Goal: Task Accomplishment & Management: Manage account settings

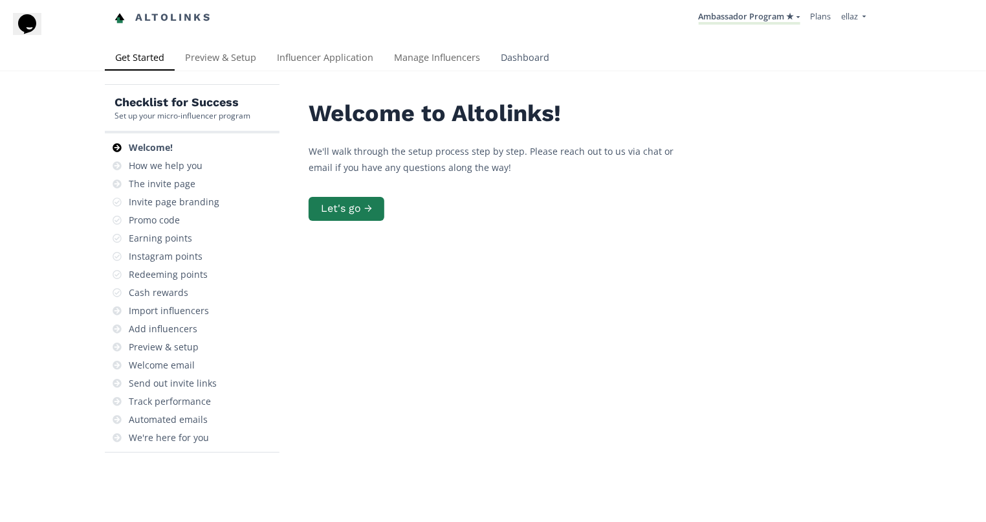
click at [535, 56] on link "Dashboard" at bounding box center [524, 59] width 69 height 26
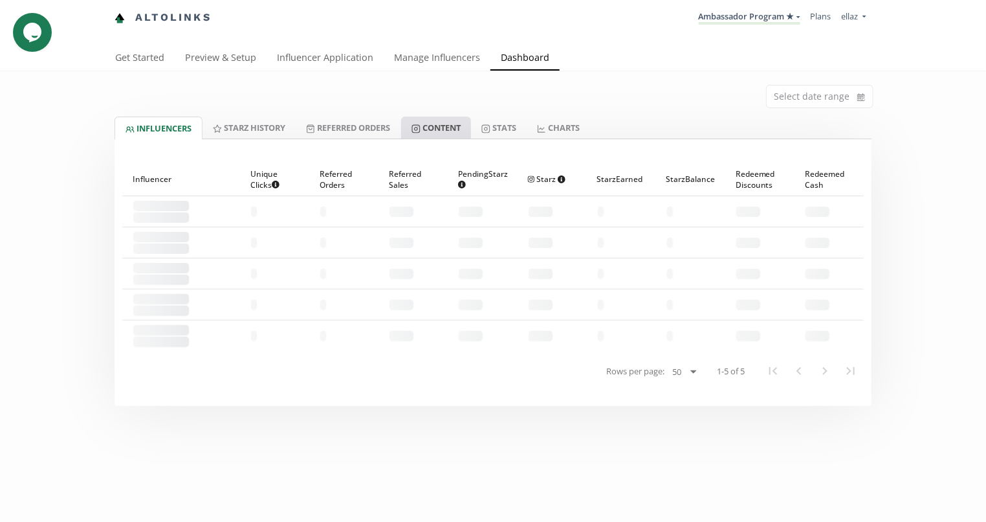
click at [437, 128] on link "Content" at bounding box center [436, 127] width 70 height 22
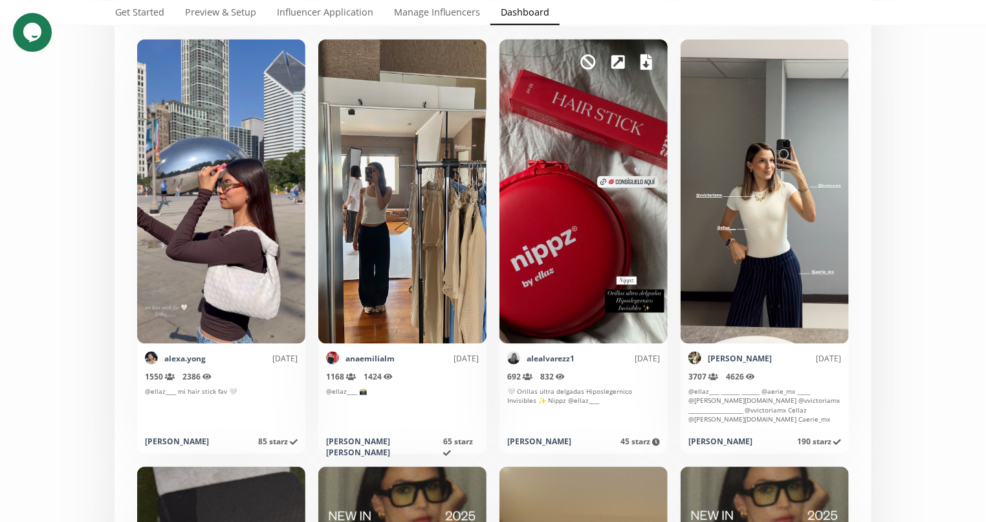
scroll to position [2887, 0]
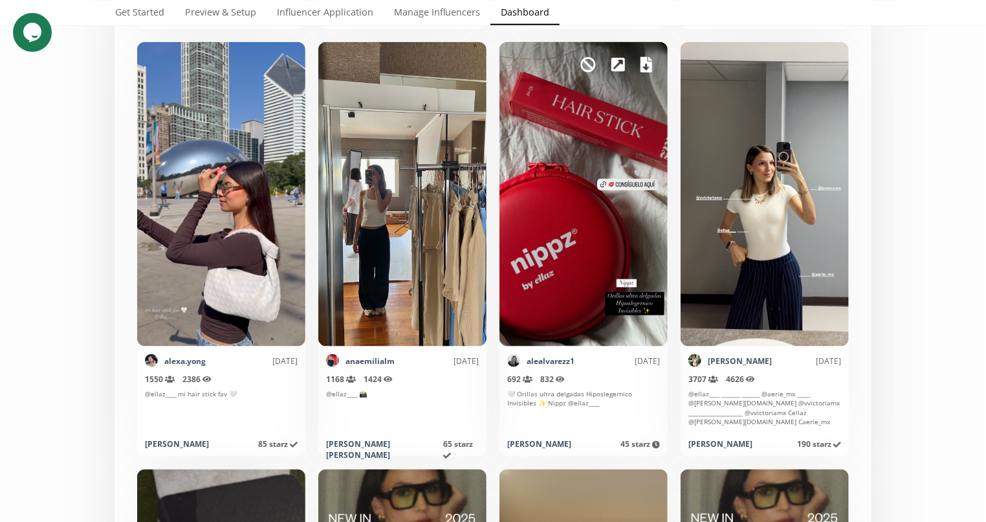
click at [639, 69] on div "Mark as invalid so that no points awarded." at bounding box center [584, 194] width 168 height 304
click at [644, 67] on icon at bounding box center [647, 65] width 12 height 16
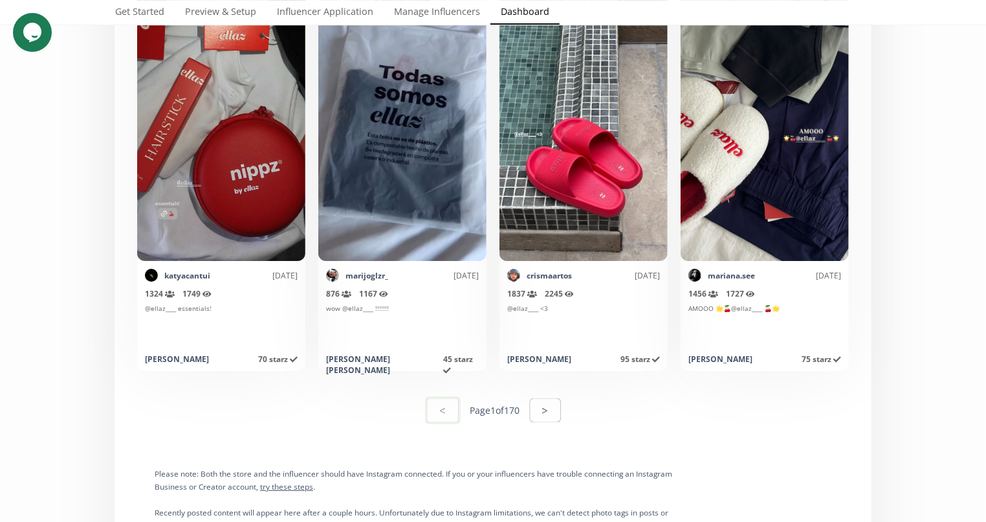
scroll to position [6412, 0]
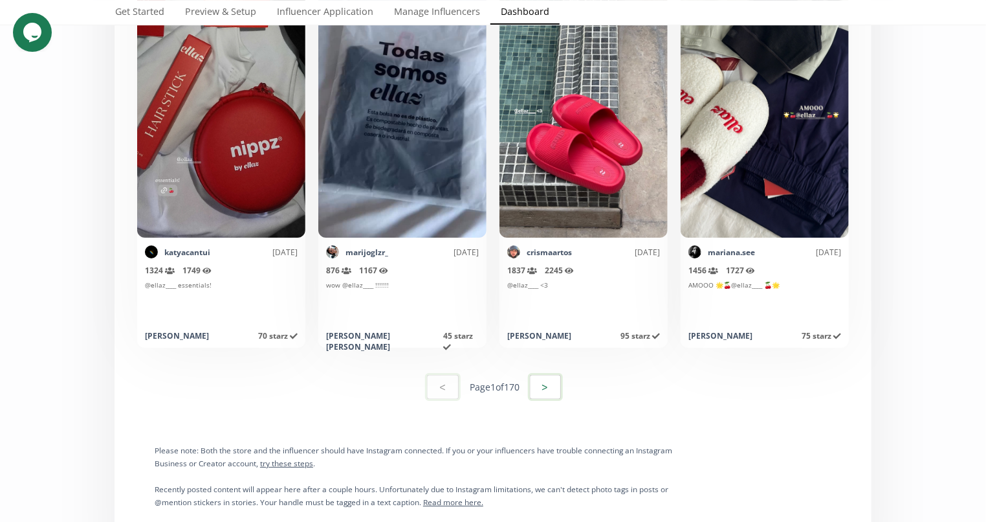
click at [546, 377] on button ">" at bounding box center [545, 387] width 35 height 28
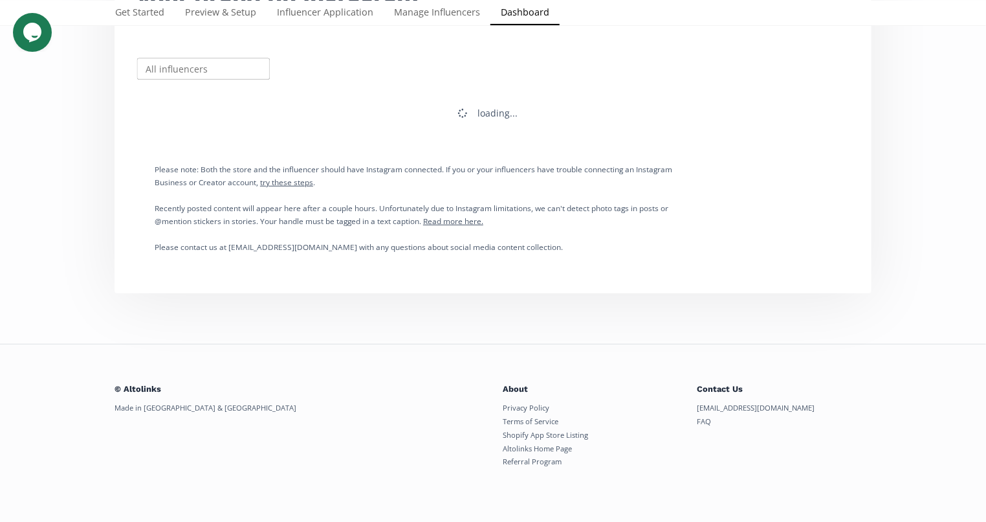
scroll to position [0, 0]
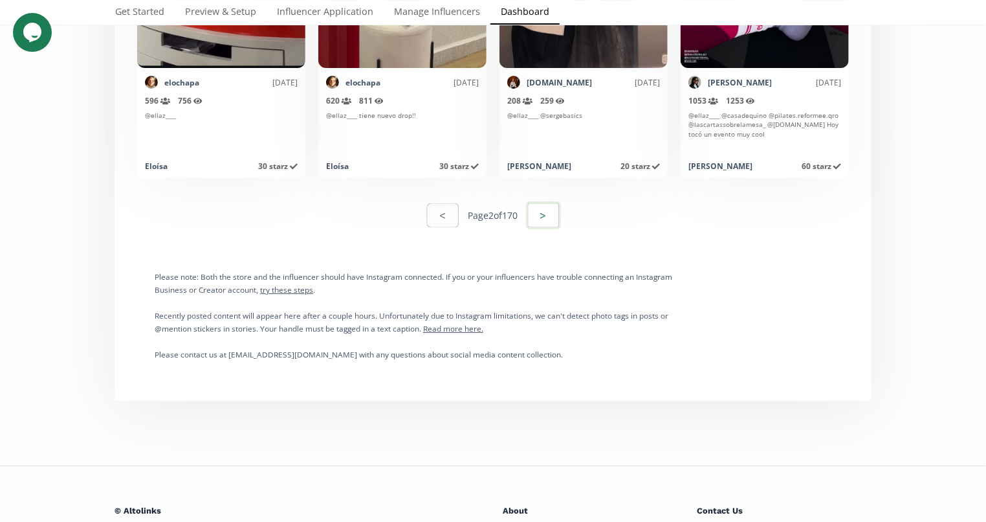
click at [557, 218] on button ">" at bounding box center [543, 215] width 35 height 28
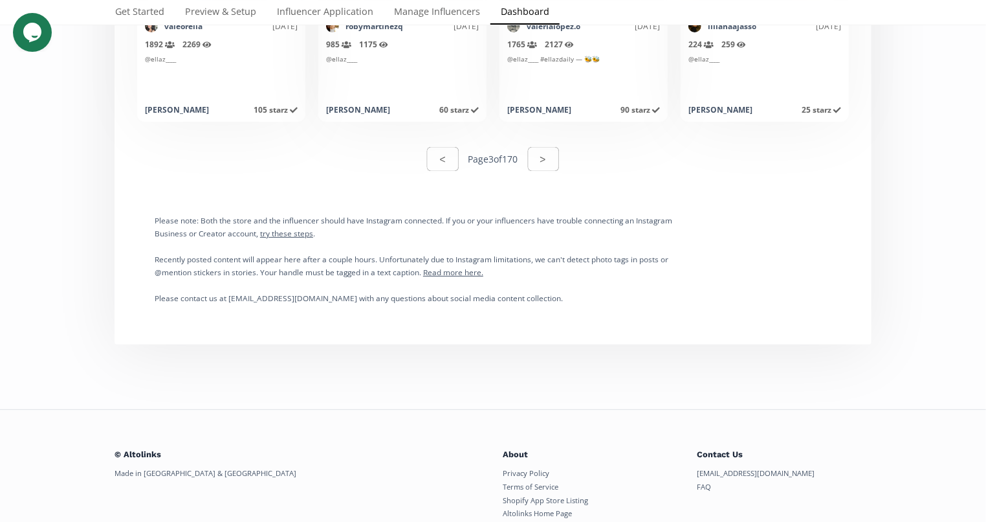
scroll to position [6630, 0]
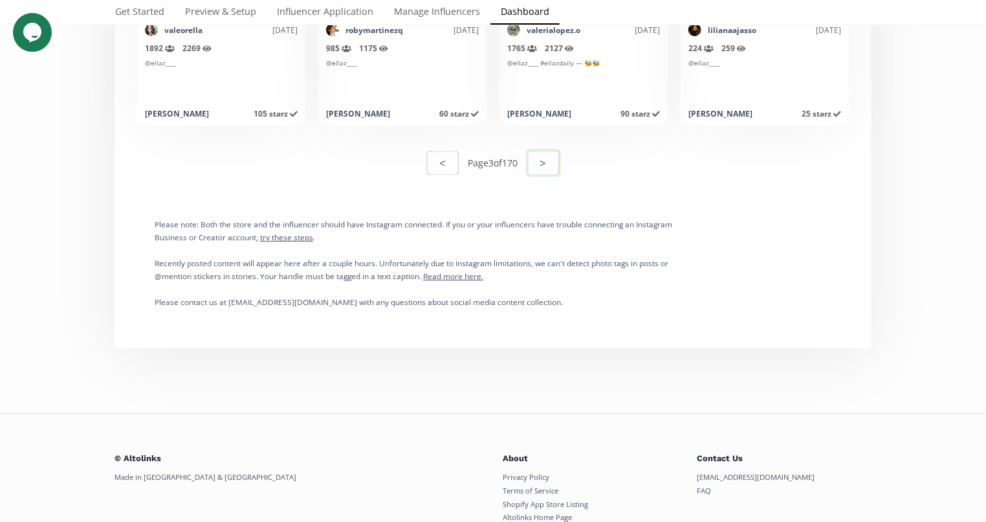
click at [544, 160] on button ">" at bounding box center [543, 163] width 35 height 28
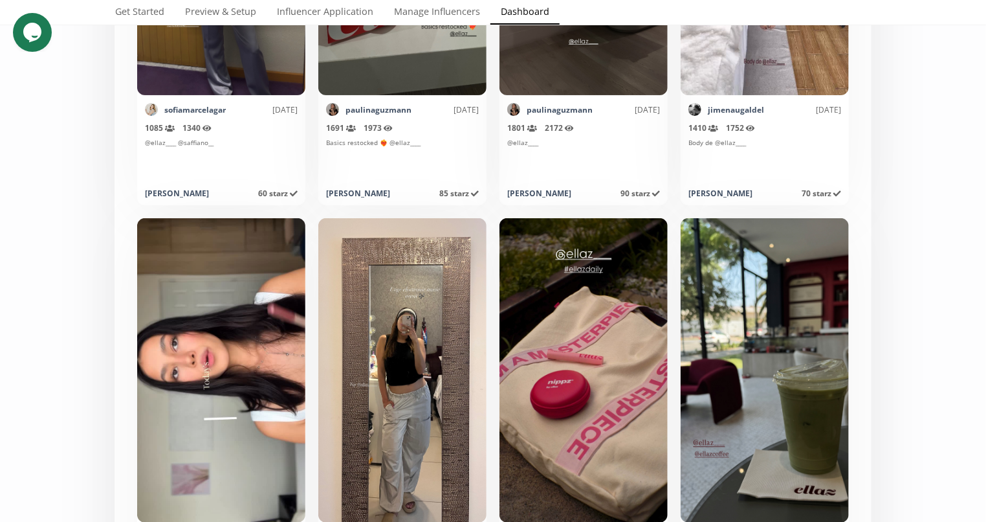
scroll to position [2085, 0]
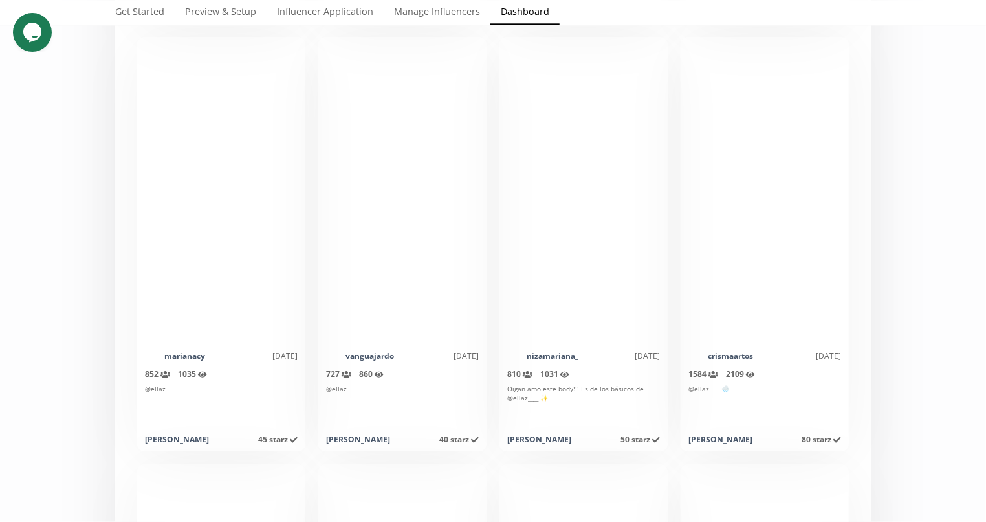
scroll to position [3748, 0]
